Goal: Task Accomplishment & Management: Complete application form

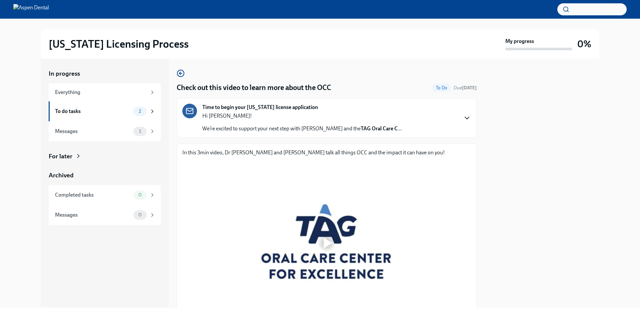
click at [463, 121] on icon "button" at bounding box center [467, 118] width 8 height 8
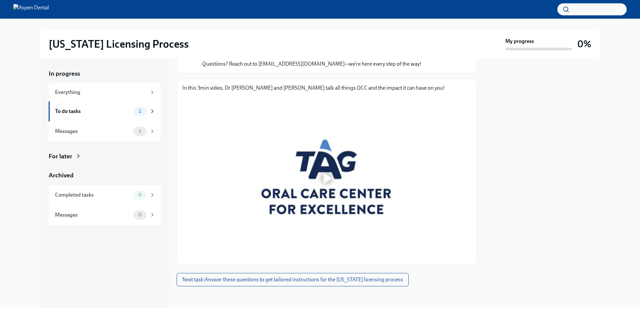
scroll to position [291, 0]
click at [328, 184] on div at bounding box center [328, 178] width 9 height 11
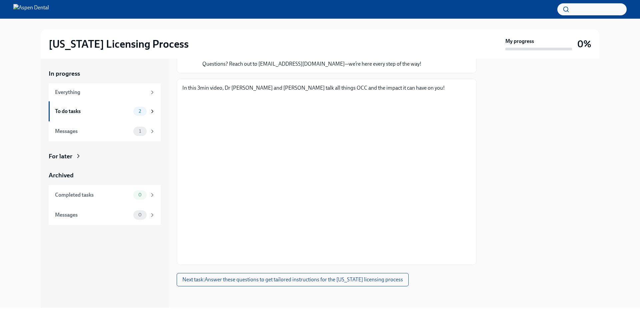
click at [580, 153] on div at bounding box center [541, 183] width 115 height 249
click at [324, 279] on span "Next task : Answer these questions to get tailored instructions for the [US_STA…" at bounding box center [292, 279] width 221 height 7
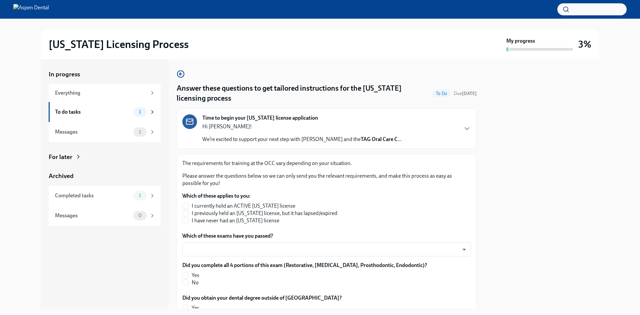
click at [459, 135] on div "Time to begin your [US_STATE] license application Hi [PERSON_NAME]! We’re excit…" at bounding box center [326, 128] width 289 height 29
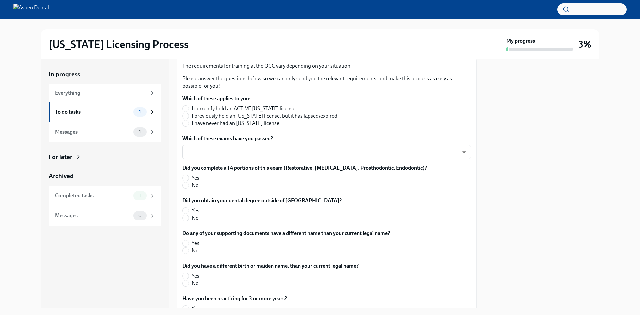
scroll to position [300, 0]
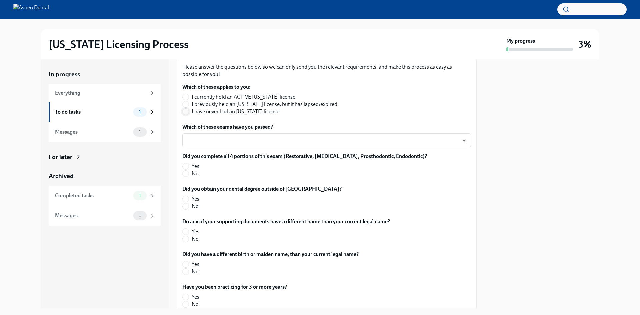
click at [185, 115] on input "I have never had an [US_STATE] license" at bounding box center [186, 112] width 6 height 6
radio input "true"
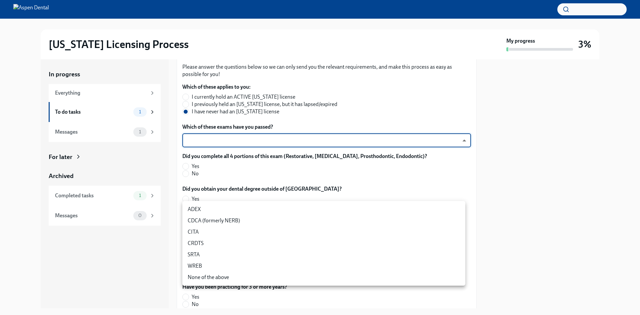
click at [458, 212] on body "[US_STATE] Licensing Process My progress 3% In progress Everything To do tasks …" at bounding box center [320, 157] width 640 height 315
click at [195, 229] on li "CITA" at bounding box center [323, 231] width 283 height 11
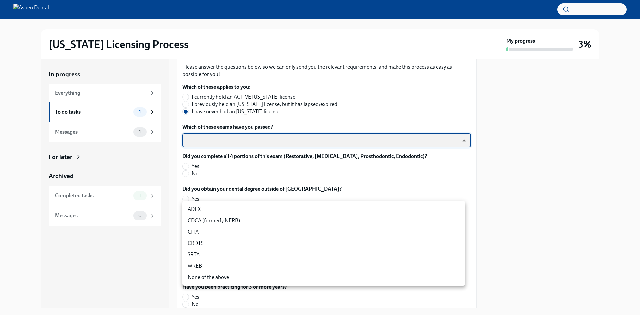
type input "DoVccFqJ1"
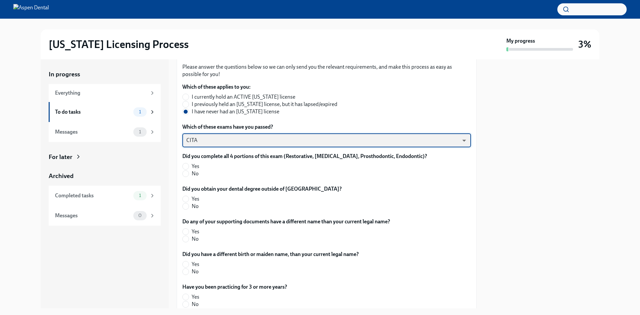
scroll to position [333, 0]
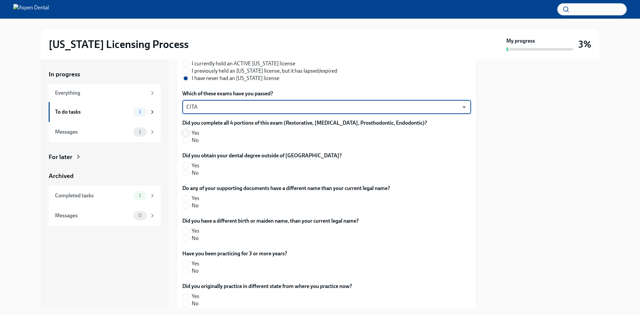
click at [186, 136] on input "Yes" at bounding box center [186, 133] width 6 height 6
radio input "true"
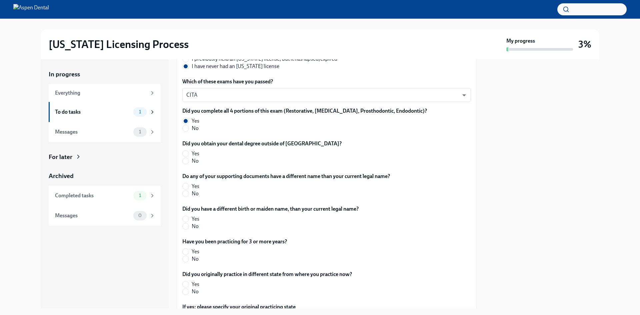
scroll to position [367, 0]
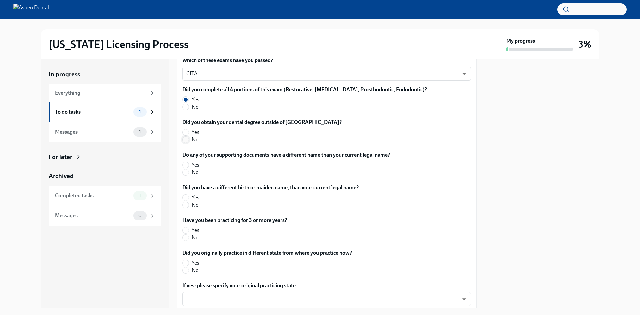
click at [184, 143] on input "No" at bounding box center [186, 140] width 6 height 6
radio input "true"
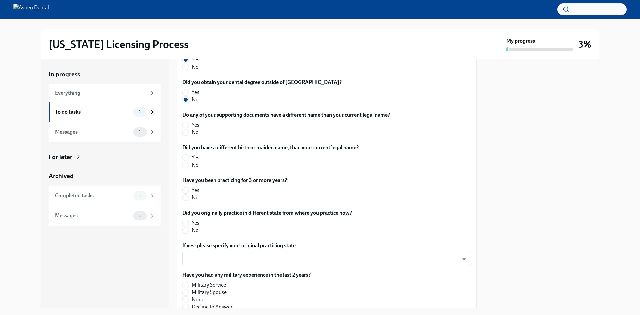
scroll to position [433, 0]
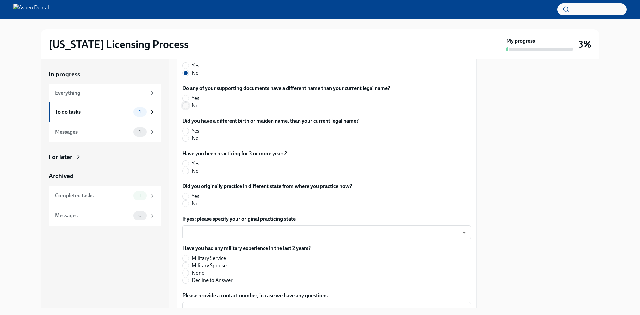
click at [187, 109] on input "No" at bounding box center [186, 106] width 6 height 6
radio input "true"
click at [188, 141] on input "No" at bounding box center [186, 138] width 6 height 6
radio input "true"
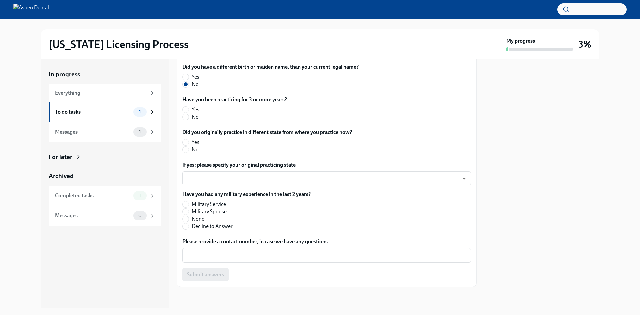
scroll to position [500, 0]
click at [186, 113] on input "Yes" at bounding box center [186, 110] width 6 height 6
radio input "true"
click at [185, 142] on input "Yes" at bounding box center [186, 142] width 6 height 6
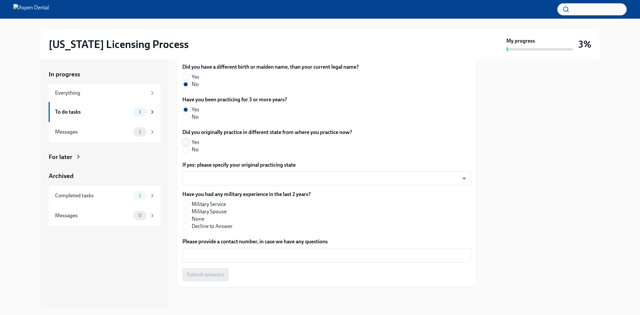
radio input "true"
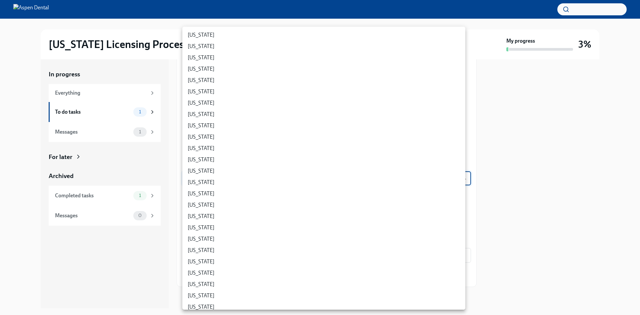
click at [337, 177] on body "[US_STATE] Licensing Process My progress 3% In progress Everything To do tasks …" at bounding box center [320, 157] width 640 height 315
click at [220, 220] on li "[US_STATE]" at bounding box center [323, 219] width 283 height 11
type input "fQJPCQwJi"
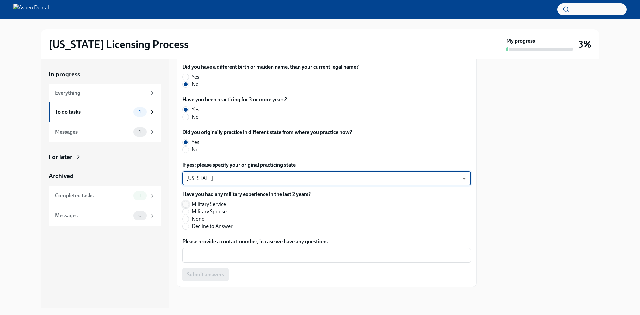
click at [186, 204] on input "Military Service" at bounding box center [186, 204] width 6 height 6
radio input "true"
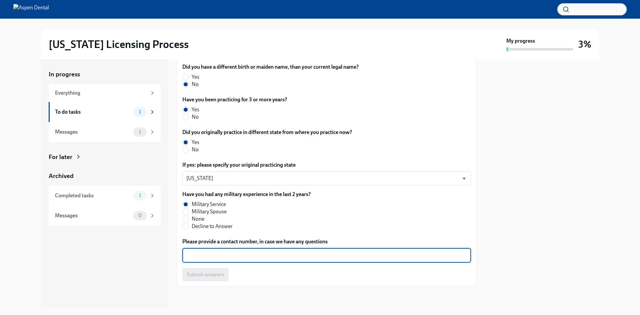
click at [274, 257] on textarea "Please provide a contact number, in case we have any questions" at bounding box center [326, 255] width 281 height 8
type textarea "[PHONE_NUMBER]"
click at [210, 274] on span "Submit answers" at bounding box center [205, 274] width 37 height 7
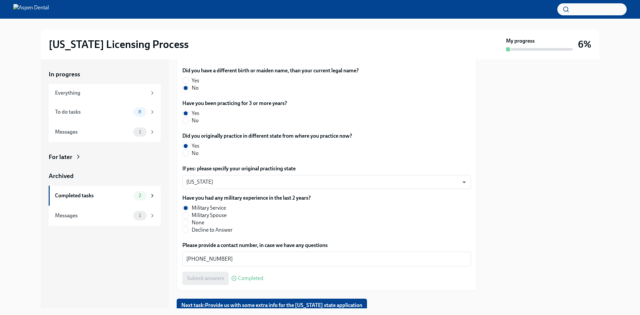
scroll to position [318, 0]
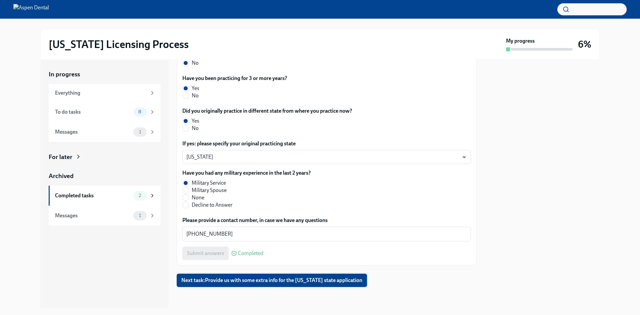
click at [277, 282] on span "Next task : Provide us with some extra info for the [US_STATE] state application" at bounding box center [271, 280] width 181 height 7
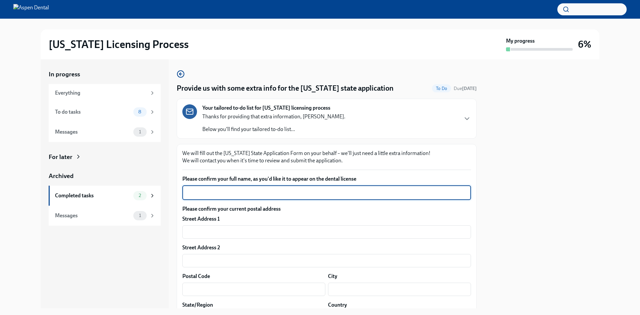
click at [242, 196] on textarea "Please confirm your full name, as you'd like it to appear on the dental license" at bounding box center [326, 193] width 281 height 8
type textarea "[PERSON_NAME]"
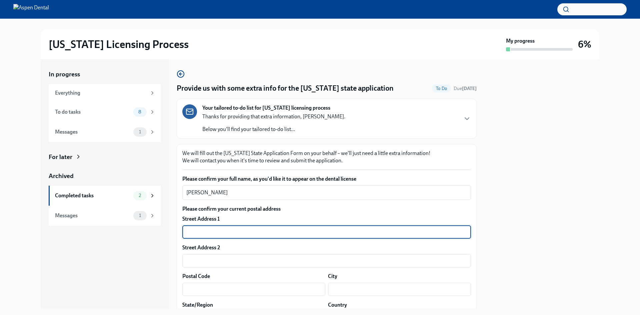
click at [229, 236] on input "text" at bounding box center [326, 231] width 289 height 13
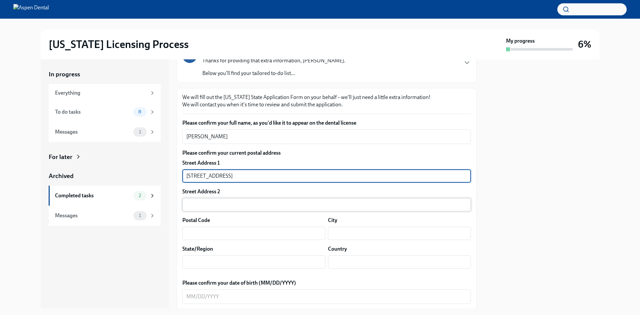
scroll to position [67, 0]
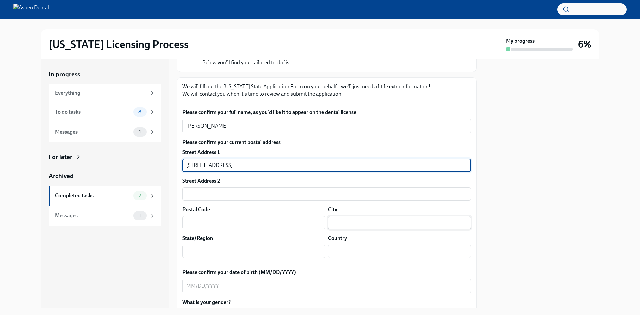
type input "[STREET_ADDRESS]"
click at [348, 224] on input "text" at bounding box center [399, 222] width 143 height 13
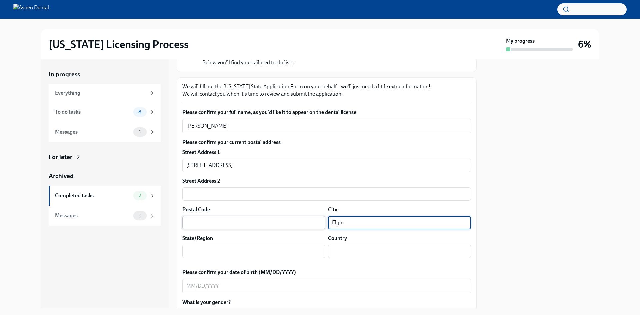
type input "Elgin"
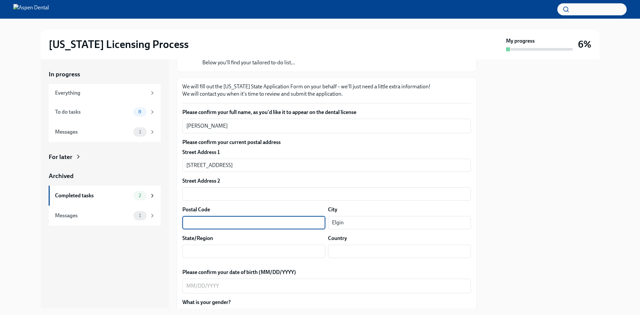
click at [251, 223] on input "text" at bounding box center [253, 222] width 143 height 13
type input "73538"
click at [240, 251] on input "text" at bounding box center [253, 251] width 143 height 13
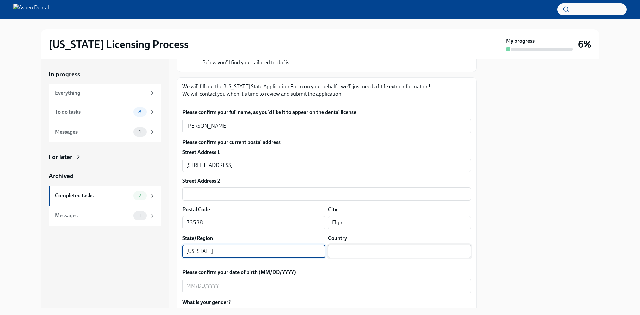
type input "[US_STATE]"
click at [355, 253] on input "text" at bounding box center [399, 251] width 143 height 13
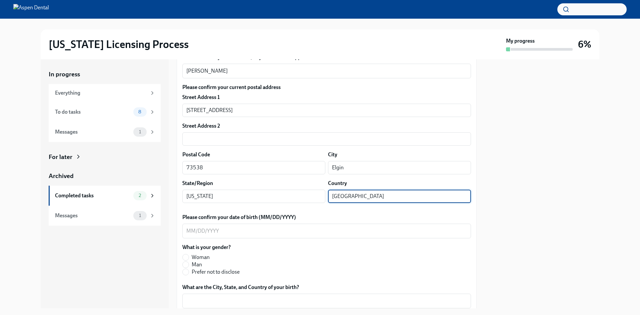
scroll to position [133, 0]
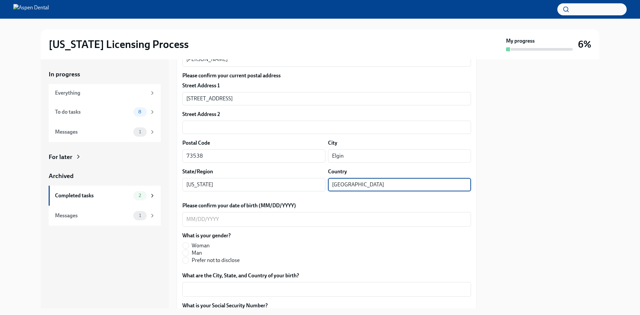
type input "[GEOGRAPHIC_DATA]"
click at [211, 210] on div "Please confirm your date of birth (MM/DD/YYYY) x ​" at bounding box center [326, 214] width 289 height 25
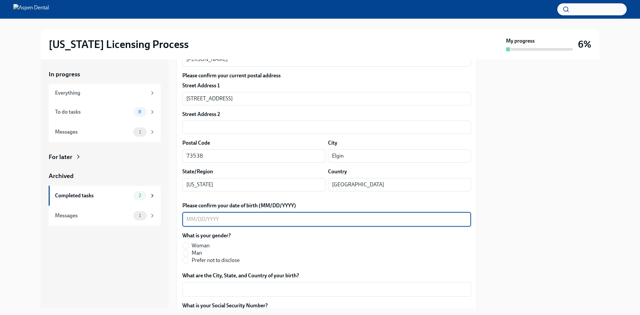
click at [210, 220] on textarea "Please confirm your date of birth (MM/DD/YYYY)" at bounding box center [326, 219] width 281 height 8
type textarea "[DATE]"
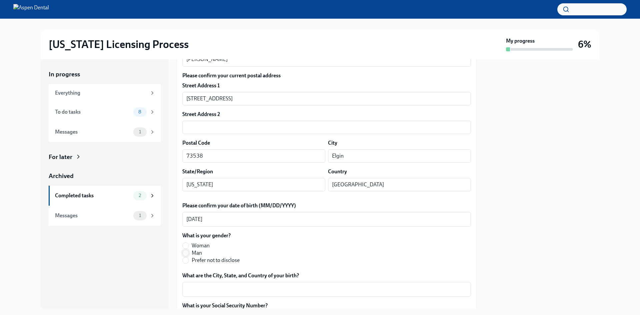
click at [185, 253] on input "Man" at bounding box center [186, 253] width 6 height 6
radio input "true"
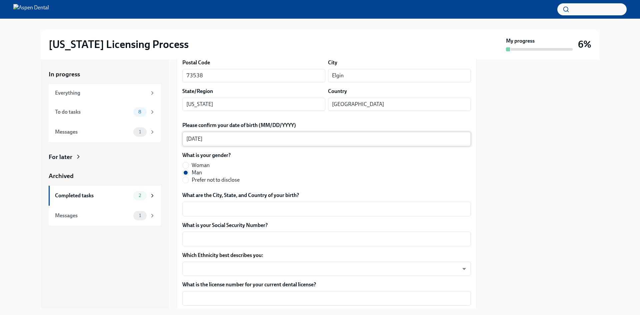
scroll to position [233, 0]
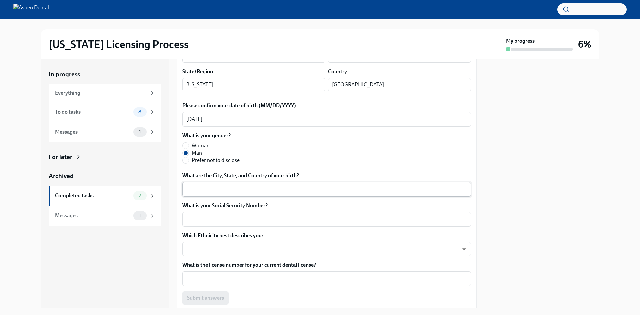
click at [255, 188] on textarea "What are the City, State, and Country of your birth?" at bounding box center [326, 189] width 281 height 8
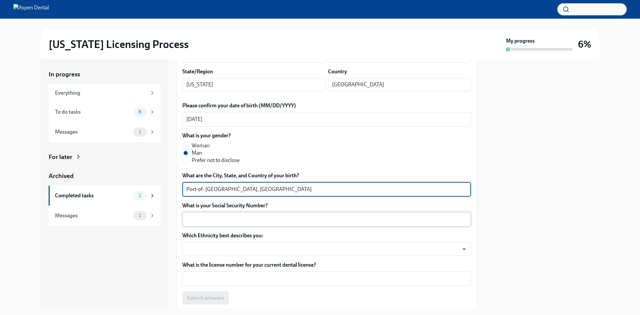
type textarea "Port-of- [GEOGRAPHIC_DATA], [GEOGRAPHIC_DATA]"
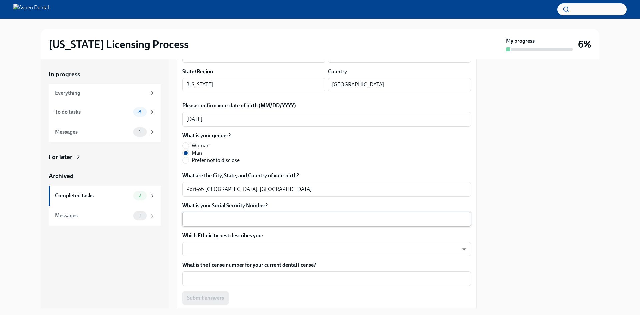
click at [210, 224] on div "x ​" at bounding box center [326, 219] width 289 height 15
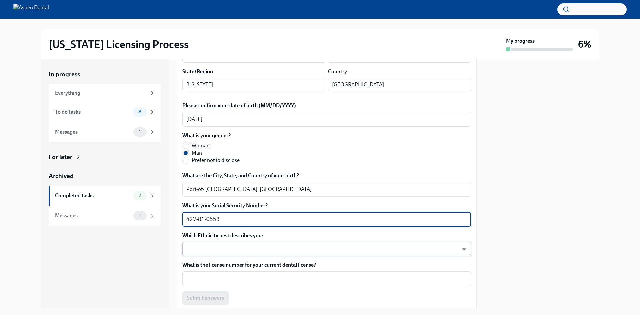
type textarea "427-81-0553"
click at [223, 250] on body "[US_STATE] Licensing Process My progress 6% In progress Everything To do tasks …" at bounding box center [320, 157] width 640 height 315
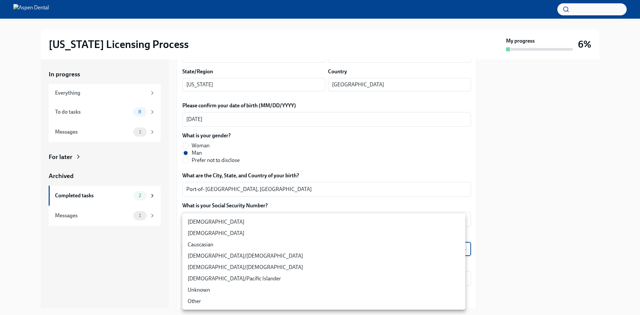
click at [232, 222] on li "[DEMOGRAPHIC_DATA]" at bounding box center [323, 221] width 283 height 11
type input "TlxW_0a7i"
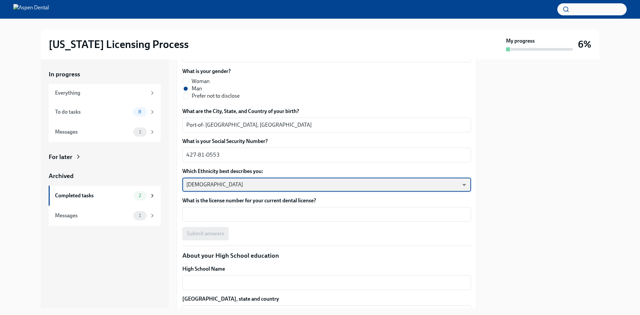
scroll to position [300, 0]
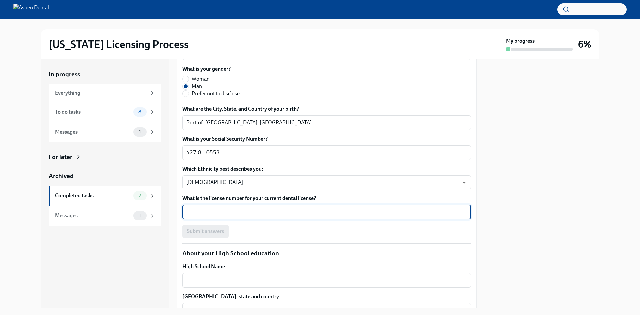
click at [255, 211] on textarea "What is the license number for your current dental license?" at bounding box center [326, 212] width 281 height 8
type textarea "7986"
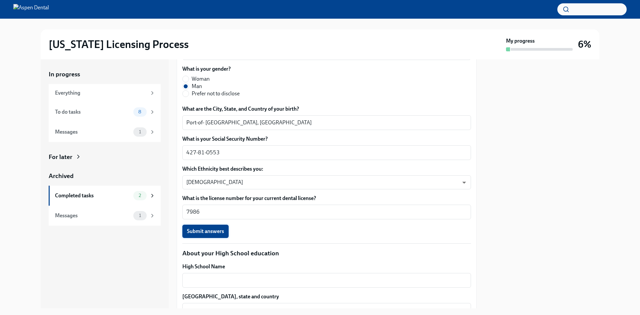
click at [219, 233] on span "Submit answers" at bounding box center [205, 231] width 37 height 7
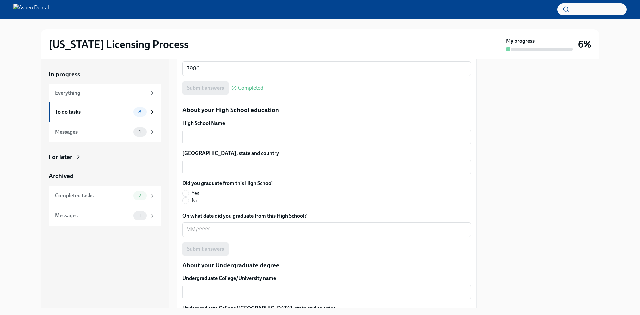
scroll to position [533, 0]
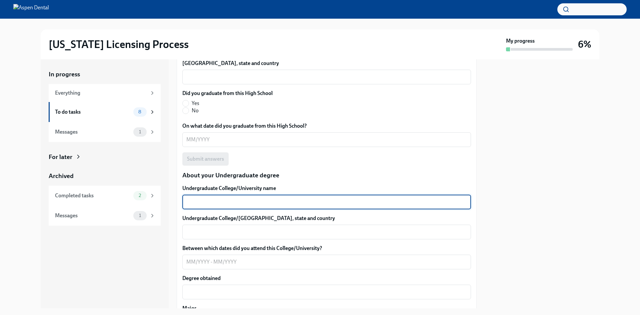
click at [235, 200] on textarea "Undergraduate College/University name" at bounding box center [326, 202] width 281 height 8
type textarea "[PERSON_NAME][GEOGRAPHIC_DATA]"
click at [243, 234] on textarea "Undergraduate College/[GEOGRAPHIC_DATA], state and country" at bounding box center [326, 232] width 281 height 8
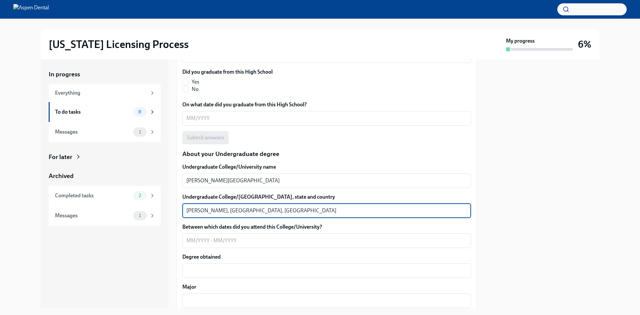
scroll to position [566, 0]
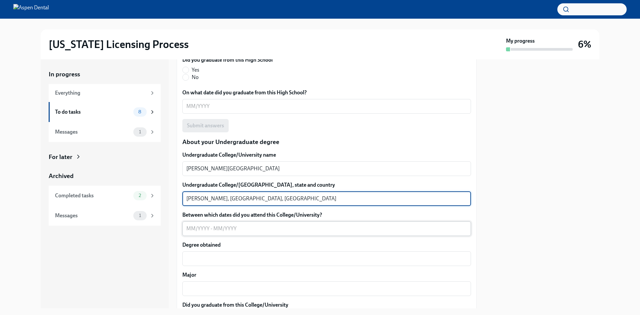
type textarea "[PERSON_NAME], [GEOGRAPHIC_DATA], [GEOGRAPHIC_DATA]"
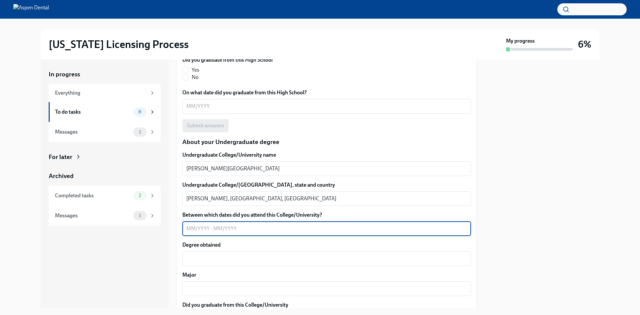
click at [198, 230] on textarea "Between which dates did you attend this College/University?" at bounding box center [326, 229] width 281 height 8
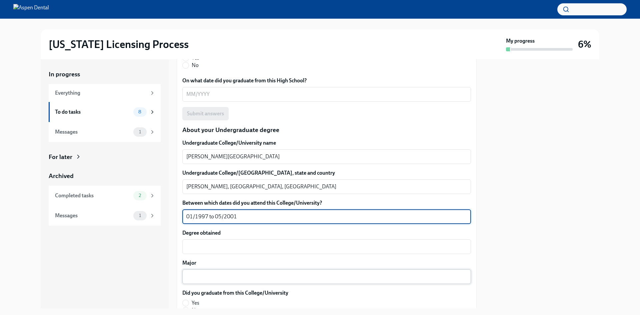
scroll to position [600, 0]
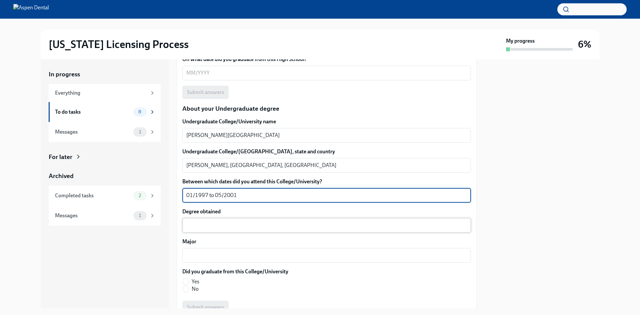
type textarea "01/1997 to 05/2001"
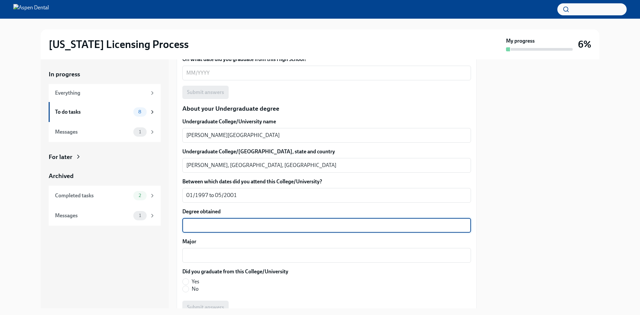
click at [218, 223] on textarea "Degree obtained" at bounding box center [326, 225] width 281 height 8
drag, startPoint x: 226, startPoint y: 226, endPoint x: 174, endPoint y: 221, distance: 52.6
click at [174, 221] on div "In progress Everything To do tasks 8 Messages 1 For later Archived Completed ta…" at bounding box center [320, 183] width 558 height 249
type textarea "Bachelors"
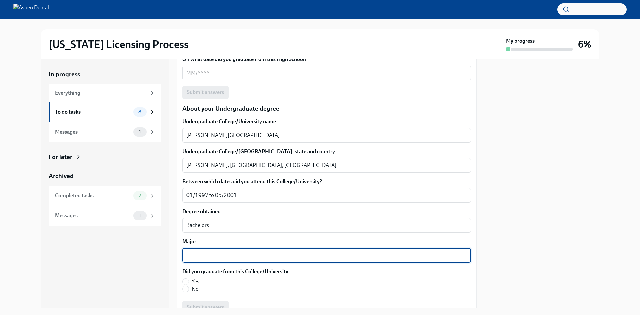
click at [192, 254] on textarea "Major" at bounding box center [326, 255] width 281 height 8
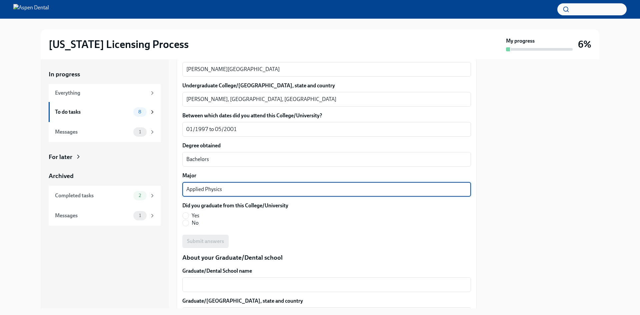
scroll to position [666, 0]
type textarea "Applied Physics"
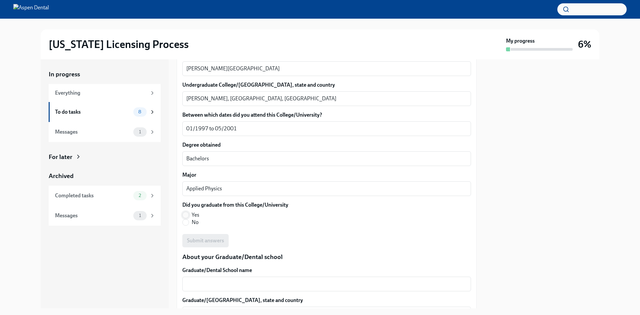
click at [186, 216] on input "Yes" at bounding box center [186, 215] width 6 height 6
radio input "true"
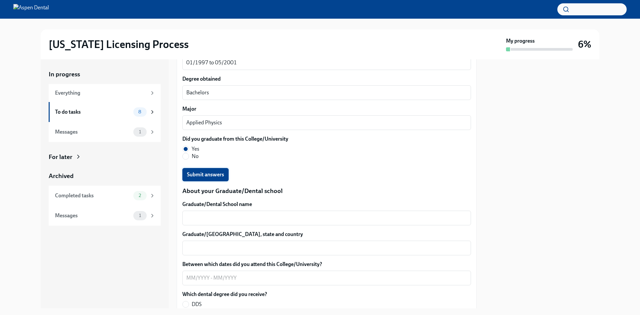
scroll to position [733, 0]
click at [218, 173] on span "Submit answers" at bounding box center [205, 174] width 37 height 7
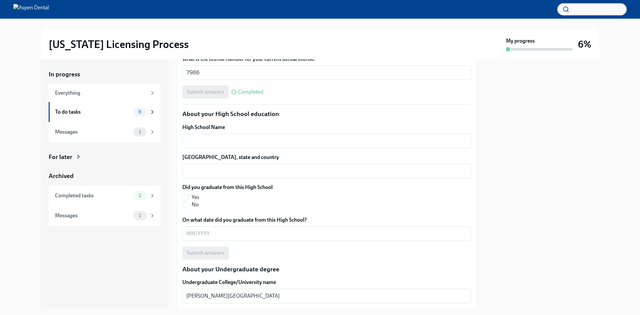
scroll to position [433, 0]
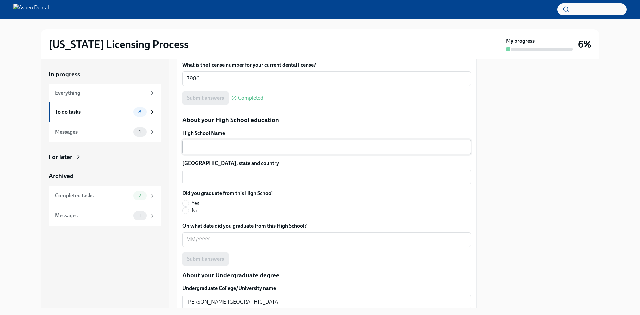
click at [217, 151] on div "x ​" at bounding box center [326, 147] width 289 height 15
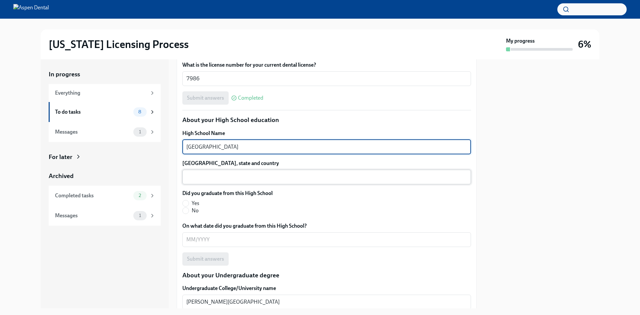
type textarea "[GEOGRAPHIC_DATA]"
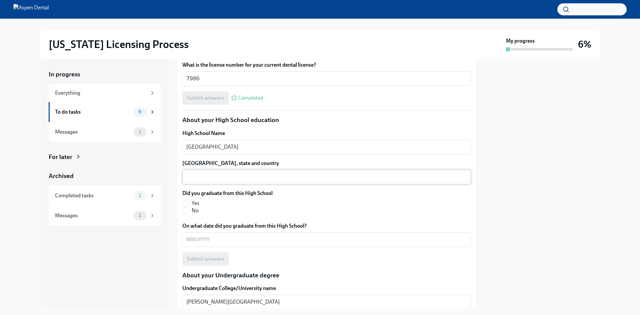
click at [233, 171] on div "x ​" at bounding box center [326, 177] width 289 height 15
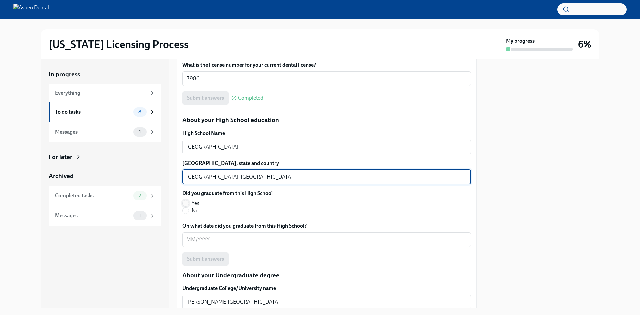
type textarea "[GEOGRAPHIC_DATA], [GEOGRAPHIC_DATA]"
click at [184, 205] on input "Yes" at bounding box center [186, 203] width 6 height 6
radio input "true"
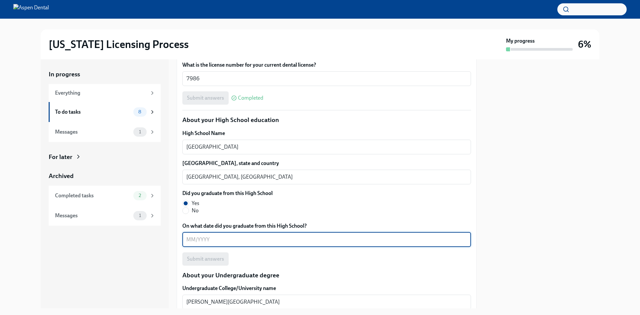
click at [201, 238] on textarea "On what date did you graduate from this High School?" at bounding box center [326, 240] width 281 height 8
type textarea "05/2004"
click at [196, 257] on span "Submit answers" at bounding box center [205, 259] width 37 height 7
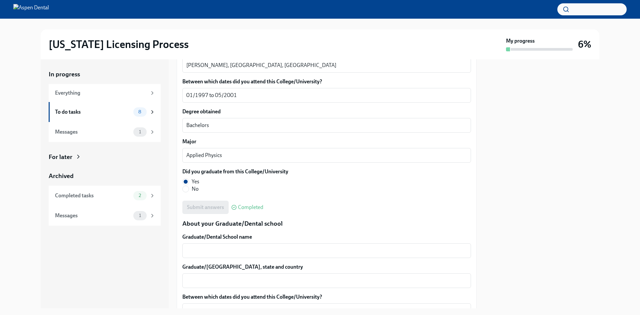
scroll to position [766, 0]
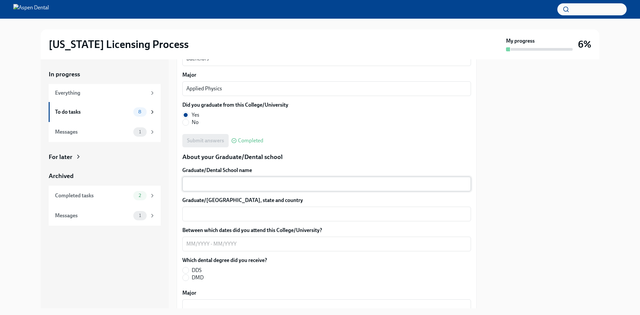
click at [240, 189] on div "x ​" at bounding box center [326, 184] width 289 height 15
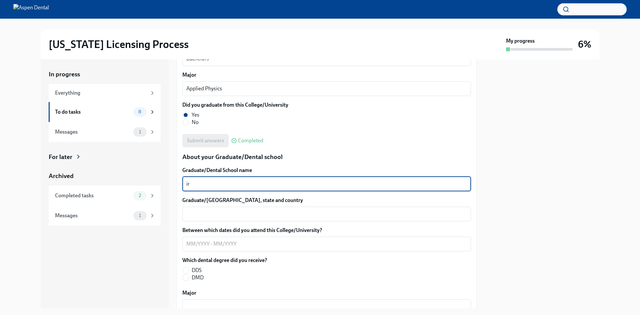
type textarea "i"
type textarea "[US_STATE][GEOGRAPHIC_DATA] School of Dentistry"
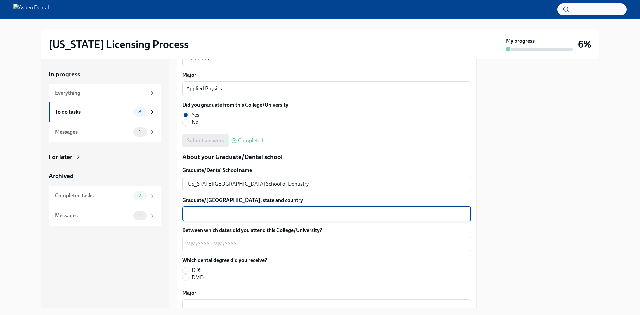
click at [249, 216] on textarea "Graduate/[GEOGRAPHIC_DATA], state and country" at bounding box center [326, 214] width 281 height 8
type textarea "[GEOGRAPHIC_DATA], [GEOGRAPHIC_DATA] [GEOGRAPHIC_DATA]"
click at [200, 246] on textarea "Between which dates did you attend this College/University?" at bounding box center [326, 244] width 281 height 8
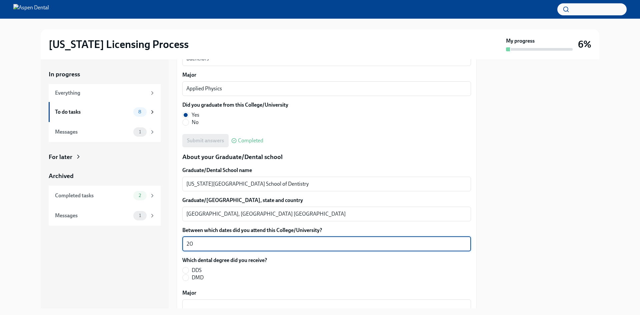
type textarea "2"
type textarea "08/2011 to 05/2016"
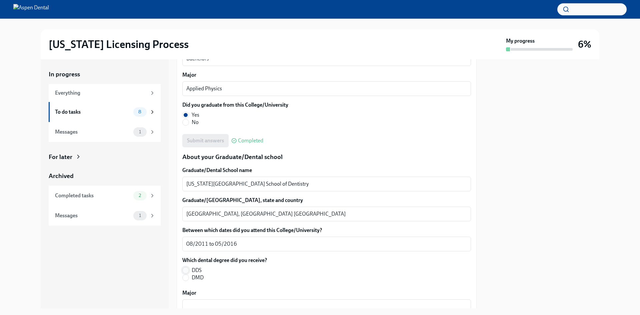
click at [187, 270] on input "DDS" at bounding box center [186, 270] width 6 height 6
radio input "true"
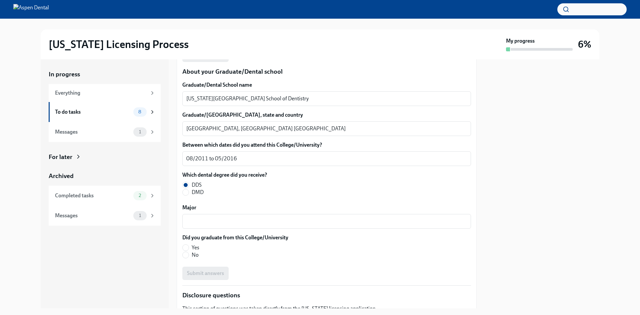
scroll to position [866, 0]
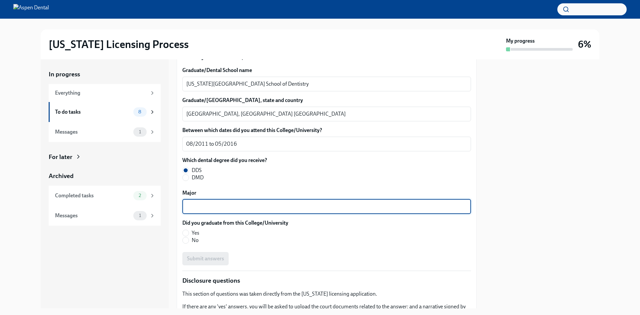
click at [222, 204] on textarea "Major" at bounding box center [326, 207] width 281 height 8
type textarea "Dentistry"
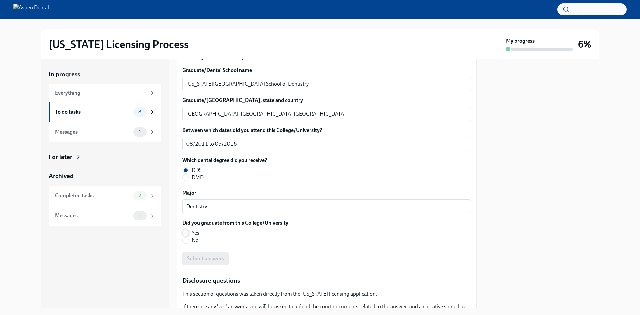
click at [185, 232] on input "Yes" at bounding box center [186, 233] width 6 height 6
radio input "true"
click at [213, 257] on span "Submit answers" at bounding box center [205, 258] width 37 height 7
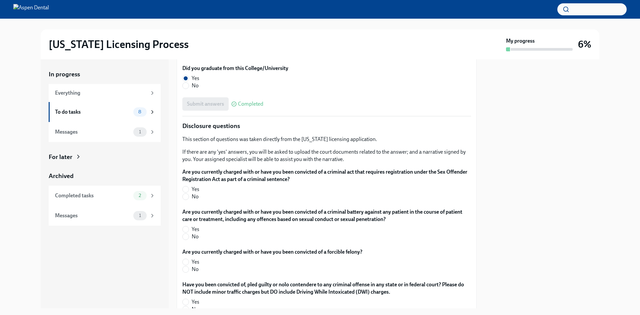
scroll to position [1033, 0]
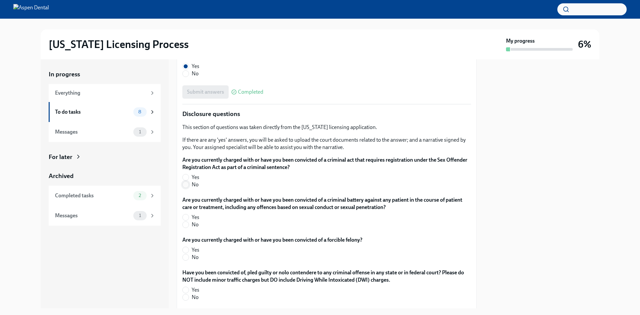
click at [186, 186] on input "No" at bounding box center [186, 185] width 6 height 6
radio input "true"
click at [187, 223] on input "No" at bounding box center [186, 225] width 6 height 6
radio input "true"
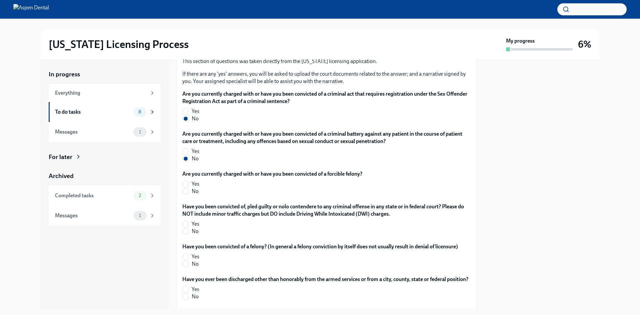
scroll to position [1100, 0]
click at [187, 190] on input "No" at bounding box center [186, 191] width 6 height 6
radio input "true"
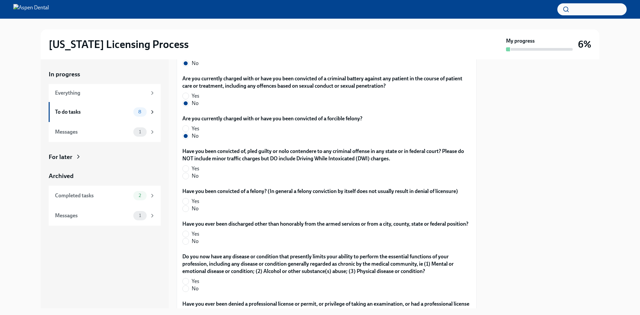
scroll to position [1166, 0]
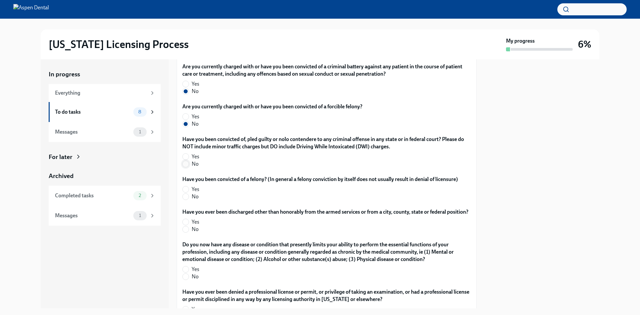
click at [187, 164] on input "No" at bounding box center [186, 164] width 6 height 6
radio input "true"
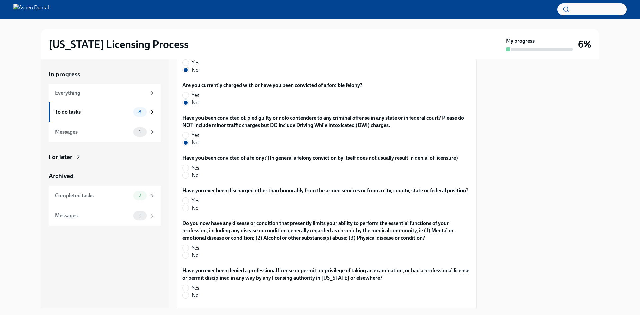
scroll to position [1200, 0]
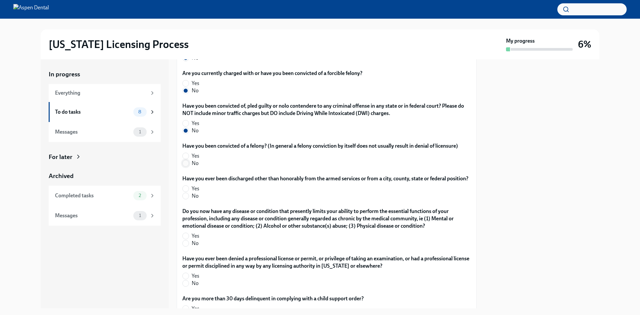
click at [186, 164] on input "No" at bounding box center [186, 163] width 6 height 6
radio input "true"
click at [188, 199] on input "No" at bounding box center [186, 196] width 6 height 6
radio input "true"
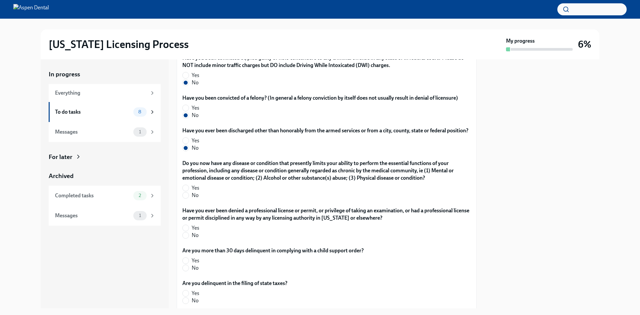
scroll to position [1266, 0]
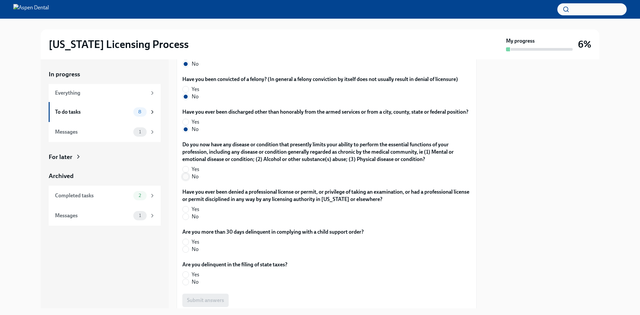
click at [187, 180] on input "No" at bounding box center [186, 177] width 6 height 6
radio input "true"
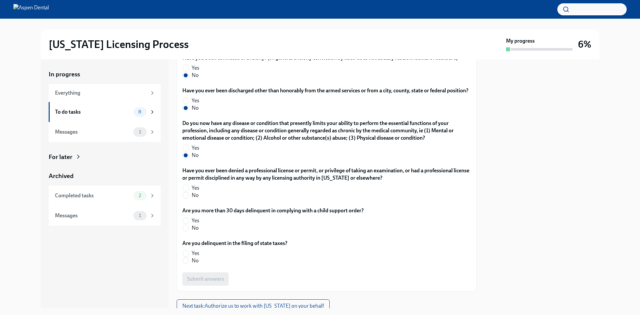
scroll to position [1300, 0]
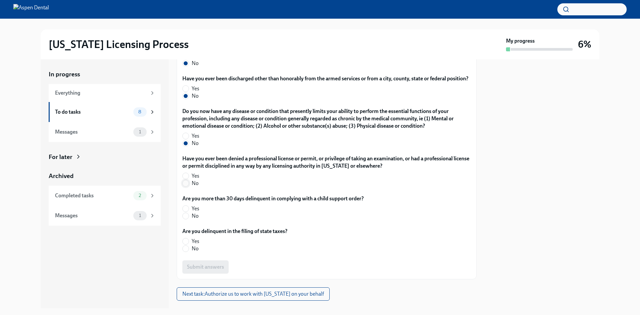
click at [188, 186] on input "No" at bounding box center [186, 183] width 6 height 6
radio input "true"
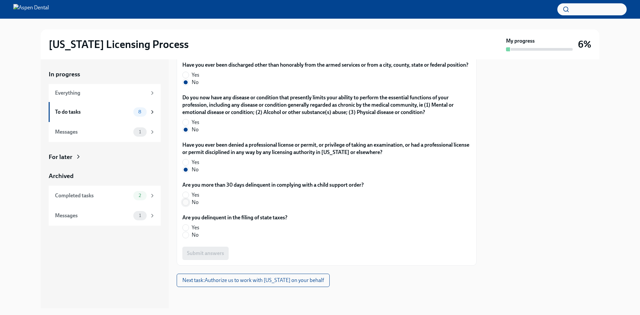
click at [187, 202] on input "No" at bounding box center [186, 202] width 6 height 6
radio input "true"
click at [188, 235] on input "No" at bounding box center [186, 235] width 6 height 6
radio input "true"
click at [280, 238] on label "No" at bounding box center [232, 234] width 100 height 7
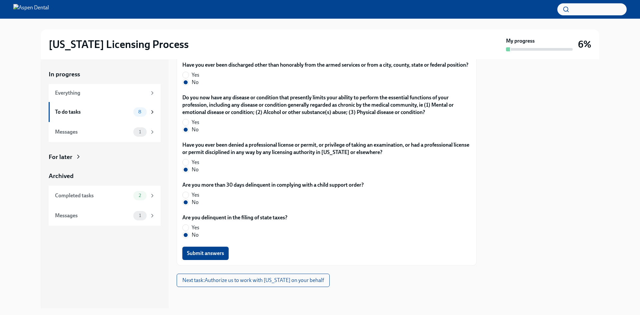
click at [189, 238] on input "No" at bounding box center [186, 235] width 6 height 6
click at [212, 254] on span "Submit answers" at bounding box center [205, 253] width 37 height 7
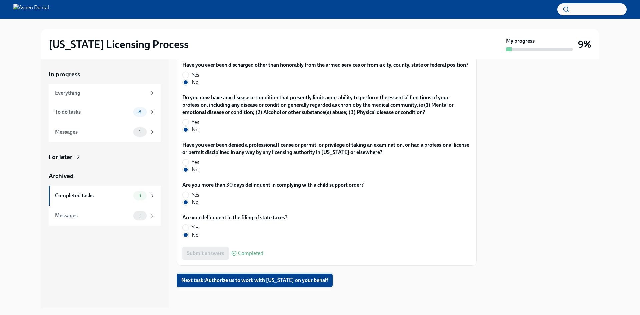
click at [278, 281] on span "Next task : Authorize us to work with [US_STATE] on your behalf" at bounding box center [254, 280] width 147 height 7
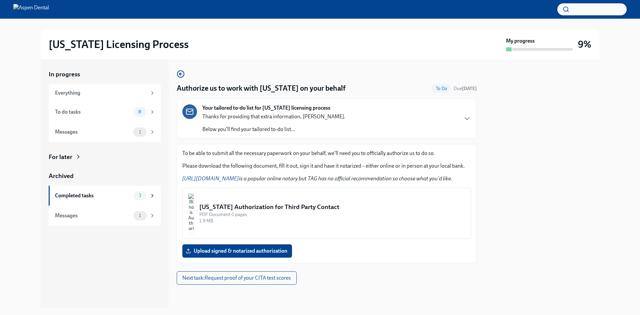
click at [194, 217] on img "button" at bounding box center [191, 213] width 6 height 40
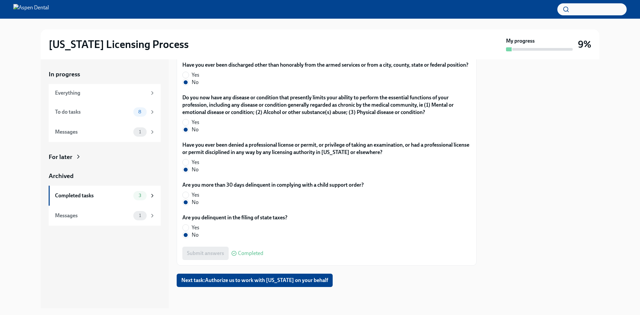
scroll to position [1321, 0]
click at [254, 282] on span "Next task : Authorize us to work with [US_STATE] on your behalf" at bounding box center [254, 280] width 147 height 7
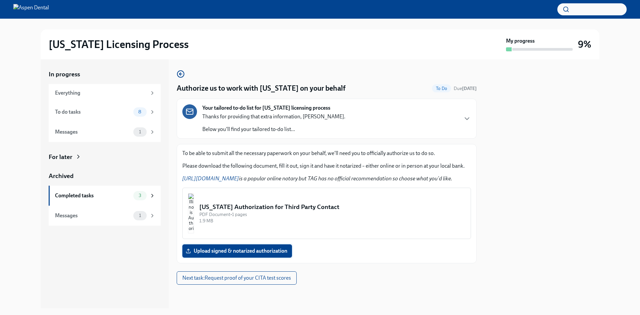
click at [236, 253] on span "Upload signed & notarized authorization" at bounding box center [237, 251] width 100 height 7
click at [0, 0] on input "Upload signed & notarized authorization" at bounding box center [0, 0] width 0 height 0
click at [194, 218] on img "button" at bounding box center [191, 213] width 6 height 40
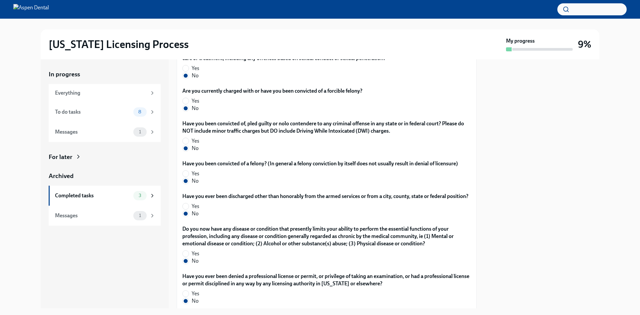
scroll to position [1321, 0]
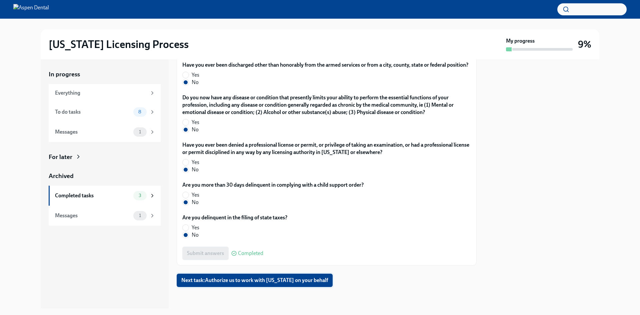
click at [275, 280] on span "Next task : Authorize us to work with [US_STATE] on your behalf" at bounding box center [254, 280] width 147 height 7
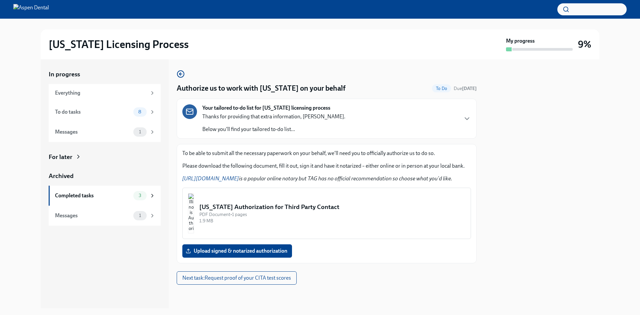
click at [215, 179] on link "[URL][DOMAIN_NAME]" at bounding box center [210, 178] width 57 height 6
click at [194, 208] on img "button" at bounding box center [191, 213] width 6 height 40
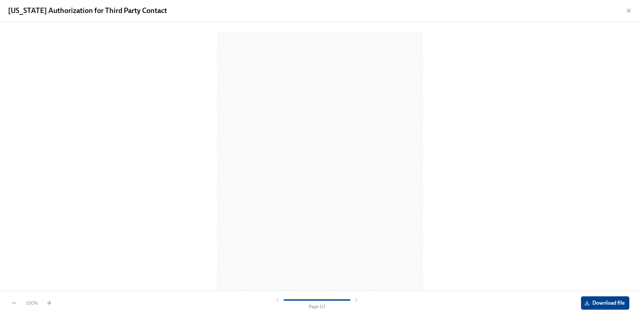
scroll to position [6, 0]
click at [615, 305] on span "Download file" at bounding box center [604, 303] width 39 height 7
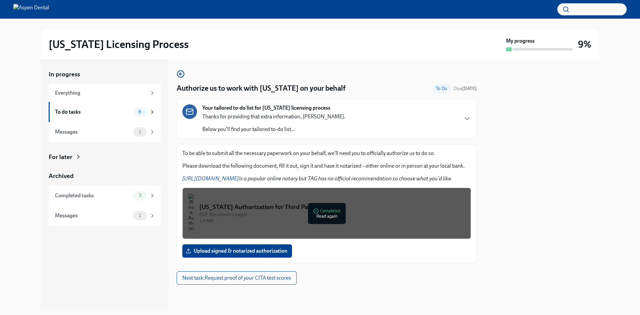
click at [523, 257] on div at bounding box center [541, 183] width 115 height 249
click at [266, 280] on span "Next task : Request proof of your CITA test scores" at bounding box center [236, 278] width 109 height 7
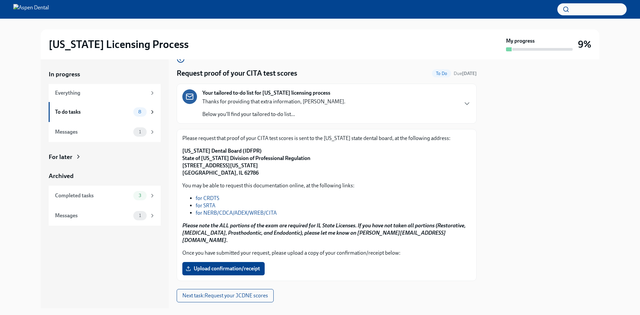
scroll to position [23, 0]
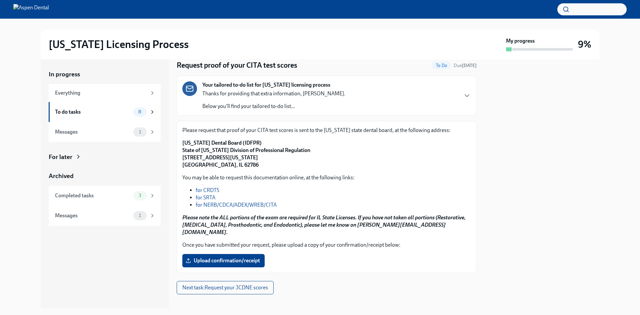
click at [268, 207] on link "for NERB/CDCA/ADEX/WREB/CITA" at bounding box center [236, 205] width 81 height 6
drag, startPoint x: 292, startPoint y: 196, endPoint x: 528, endPoint y: 187, distance: 236.7
click at [528, 187] on div at bounding box center [541, 183] width 115 height 249
click at [251, 204] on link "for NERB/CDCA/ADEX/WREB/CITA" at bounding box center [236, 205] width 81 height 6
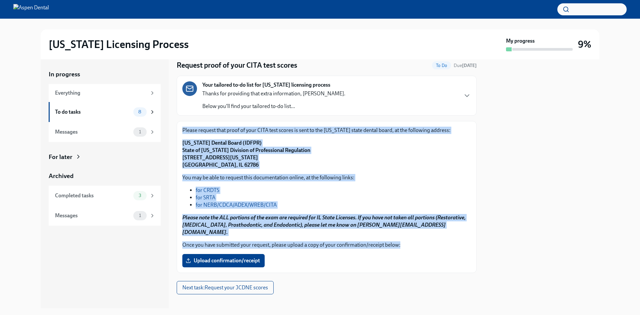
drag, startPoint x: 183, startPoint y: 130, endPoint x: 415, endPoint y: 240, distance: 256.1
click at [415, 239] on div "Please request that proof of your CITA test scores is sent to the [US_STATE] st…" at bounding box center [326, 197] width 289 height 141
copy div "Please request that proof of your CITA test scores is sent to the [US_STATE] st…"
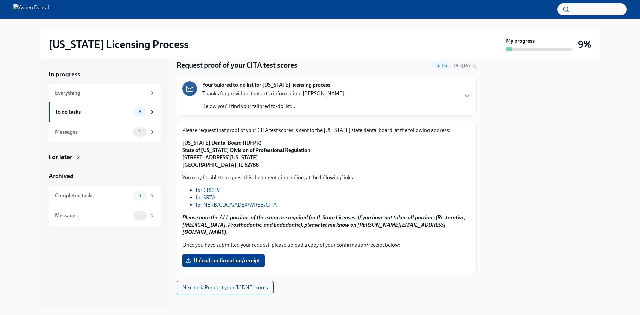
click at [502, 174] on div at bounding box center [541, 183] width 115 height 249
click at [245, 204] on link "for NERB/CDCA/ADEX/WREB/CITA" at bounding box center [236, 205] width 81 height 6
drag, startPoint x: 180, startPoint y: 142, endPoint x: 251, endPoint y: 143, distance: 71.0
click at [251, 143] on div "Please request that proof of your CITA test scores is sent to the [US_STATE] st…" at bounding box center [327, 197] width 300 height 152
copy strong "[US_STATE] Dental Board (IDFPR)"
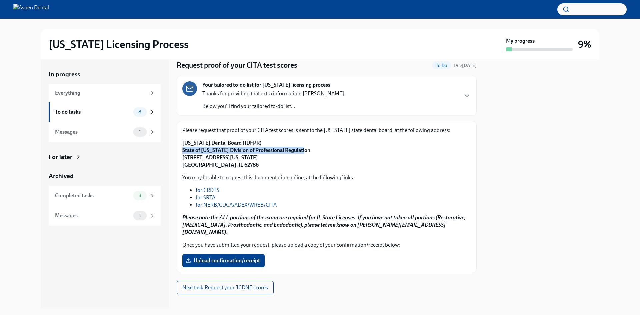
drag, startPoint x: 183, startPoint y: 149, endPoint x: 299, endPoint y: 149, distance: 115.6
click at [299, 149] on strong "[US_STATE] Dental Board (IDFPR) State of [US_STATE] Division of Professional Re…" at bounding box center [246, 154] width 128 height 28
copy strong "State of [US_STATE] Division of Professional Regulation"
drag, startPoint x: 183, startPoint y: 157, endPoint x: 262, endPoint y: 157, distance: 79.6
click at [262, 157] on strong "[US_STATE] Dental Board (IDFPR) State of [US_STATE] Division of Professional Re…" at bounding box center [246, 154] width 128 height 28
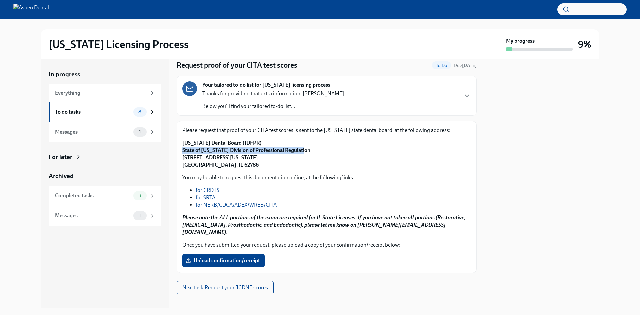
copy strong "[STREET_ADDRESS][US_STATE]"
drag, startPoint x: 234, startPoint y: 166, endPoint x: 181, endPoint y: 165, distance: 52.3
click at [181, 165] on div "Please request that proof of your CITA test scores is sent to the [US_STATE] st…" at bounding box center [327, 197] width 300 height 152
copy strong "[GEOGRAPHIC_DATA], IL 62786"
click at [238, 257] on span "Upload confirmation/receipt" at bounding box center [223, 260] width 73 height 7
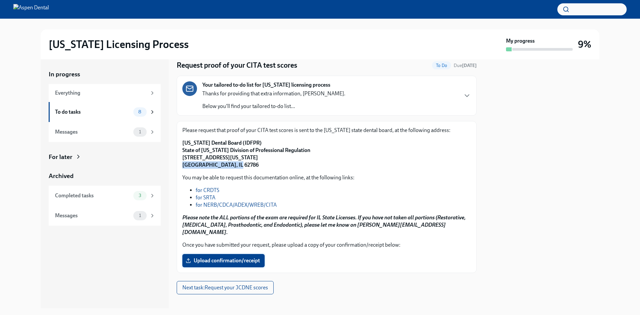
click at [0, 0] on input "Upload confirmation/receipt" at bounding box center [0, 0] width 0 height 0
click at [230, 284] on span "Next task : Request your JCDNE scores" at bounding box center [225, 287] width 86 height 7
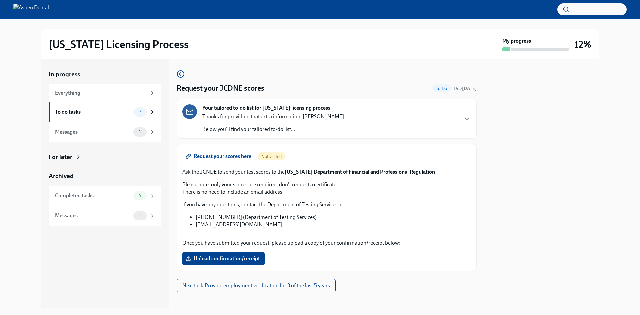
click at [222, 158] on span "Request your scores here" at bounding box center [219, 156] width 64 height 7
drag, startPoint x: 200, startPoint y: 172, endPoint x: 215, endPoint y: 173, distance: 15.3
click at [215, 173] on p "Ask the JCNDE to send your test scores to the [US_STATE] Department of Financia…" at bounding box center [326, 171] width 289 height 7
copy p "JCNDE"
click at [244, 259] on span "Upload confirmation/receipt" at bounding box center [223, 258] width 73 height 7
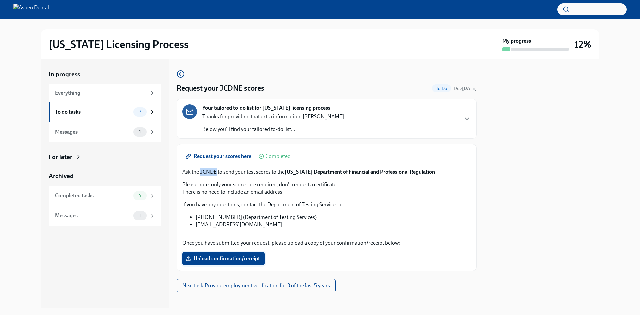
click at [0, 0] on input "Upload confirmation/receipt" at bounding box center [0, 0] width 0 height 0
click at [259, 286] on span "Next task : Provide employment verification for 3 of the last 5 years" at bounding box center [256, 285] width 148 height 7
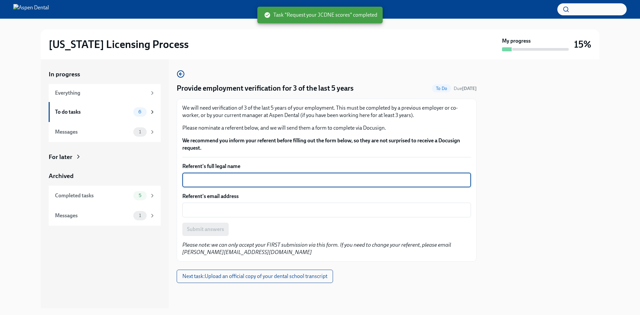
click at [228, 178] on textarea "Referent's full legal name" at bounding box center [326, 180] width 281 height 8
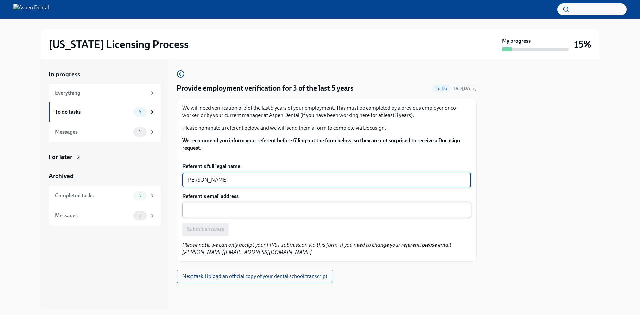
type textarea "[PERSON_NAME]"
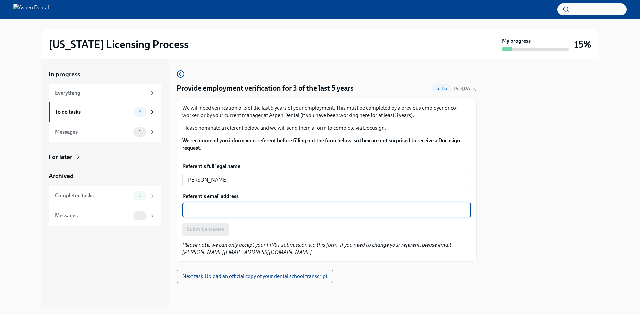
click at [201, 210] on textarea "Referent's email address" at bounding box center [326, 210] width 281 height 8
